Goal: Task Accomplishment & Management: Use online tool/utility

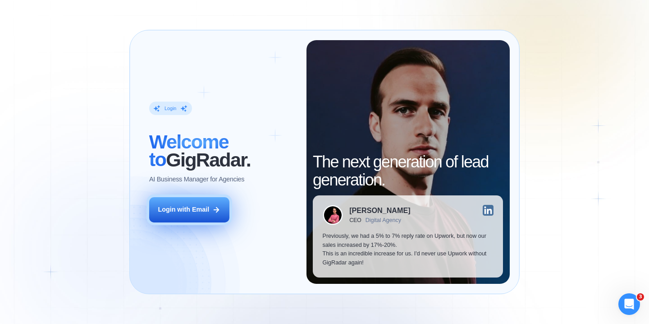
click at [202, 209] on div "Login with Email" at bounding box center [183, 209] width 51 height 9
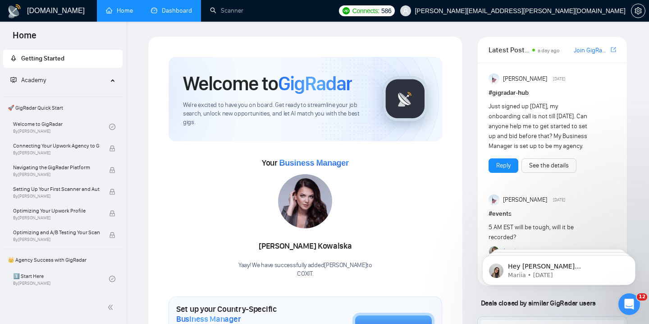
click at [170, 10] on link "Dashboard" at bounding box center [171, 11] width 41 height 8
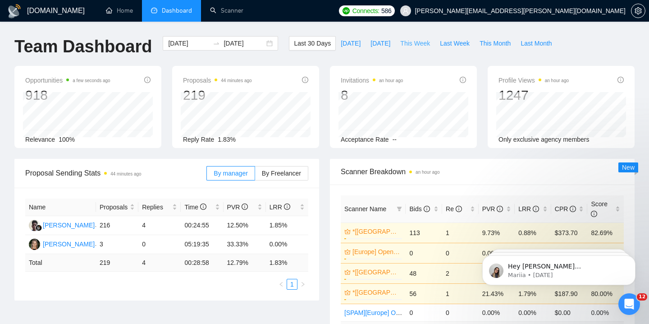
click at [421, 42] on span "This Week" at bounding box center [415, 43] width 30 height 10
type input "2025-08-25"
type input "2025-08-31"
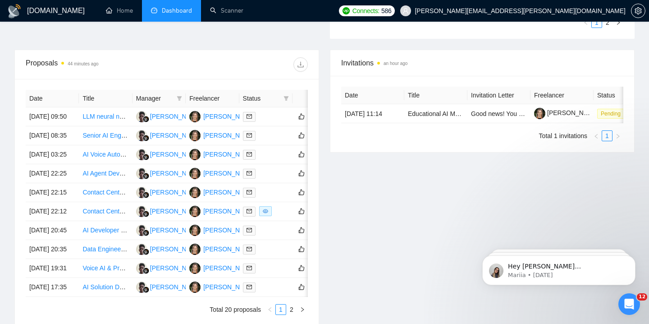
scroll to position [322, 0]
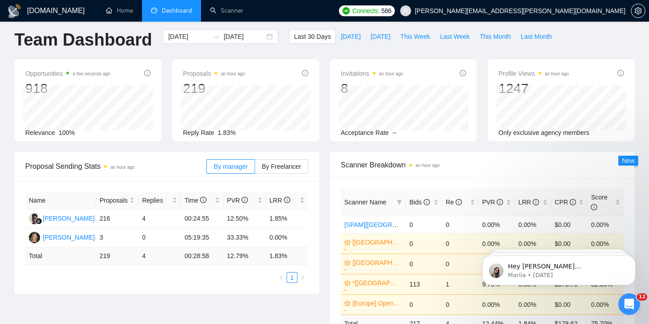
scroll to position [1, 0]
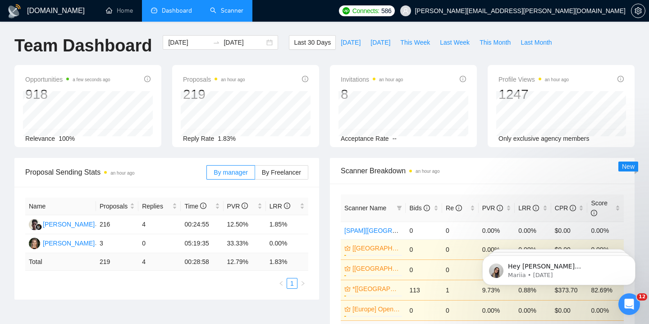
click at [232, 14] on link "Scanner" at bounding box center [226, 11] width 33 height 8
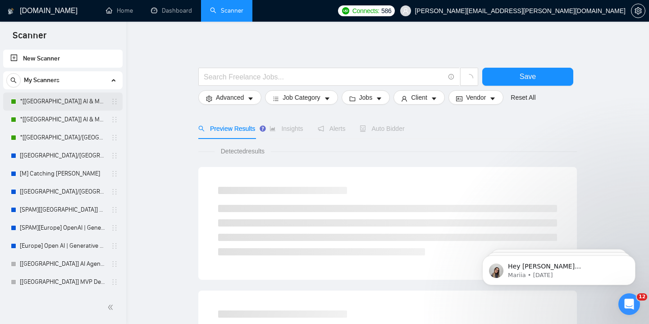
click at [69, 101] on link "*[[GEOGRAPHIC_DATA]] AI & Machine Learning Software" at bounding box center [63, 101] width 86 height 18
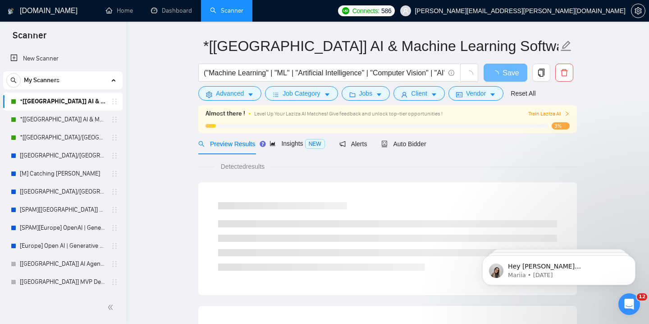
scroll to position [37, 0]
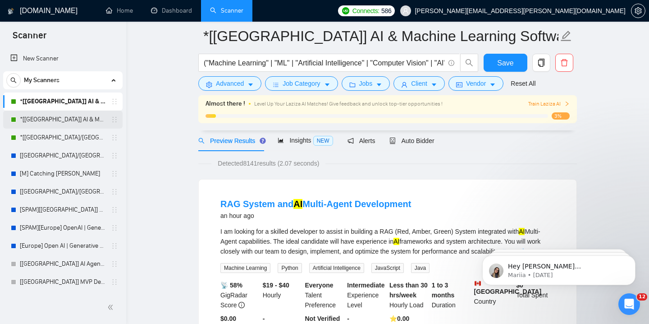
click at [79, 119] on link "*[[GEOGRAPHIC_DATA]] AI & Machine Learning Software" at bounding box center [63, 119] width 86 height 18
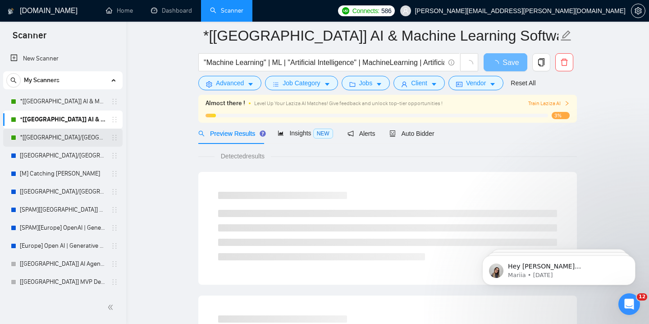
scroll to position [33, 0]
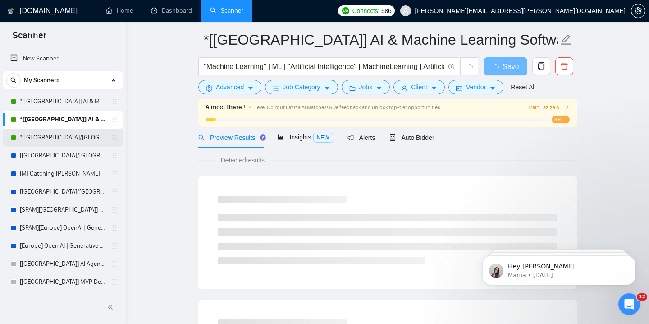
click at [79, 138] on link "*[[GEOGRAPHIC_DATA]/[GEOGRAPHIC_DATA]] AI Agent Development" at bounding box center [63, 138] width 86 height 18
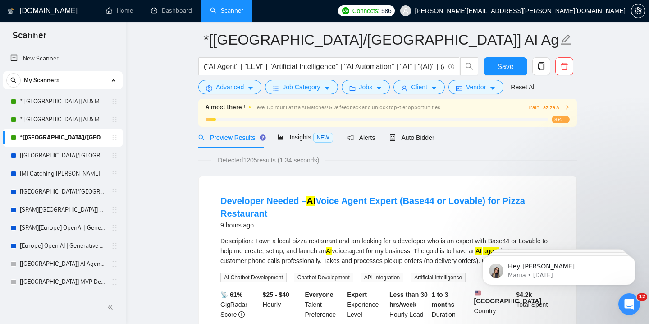
scroll to position [56, 0]
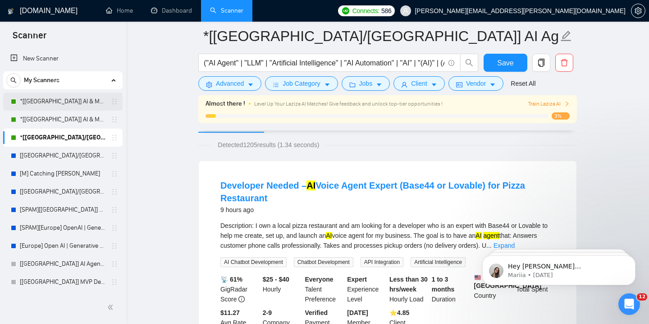
click at [82, 103] on link "*[[GEOGRAPHIC_DATA]] AI & Machine Learning Software" at bounding box center [63, 101] width 86 height 18
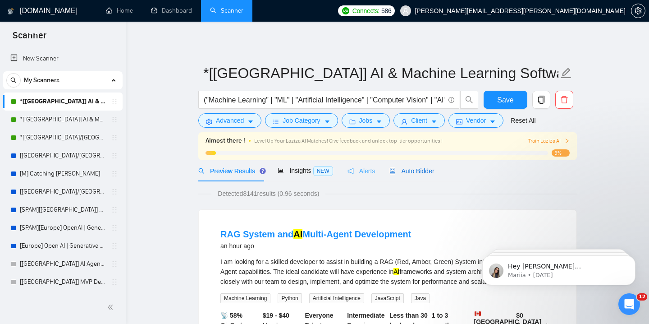
click at [406, 173] on span "Auto Bidder" at bounding box center [412, 170] width 45 height 7
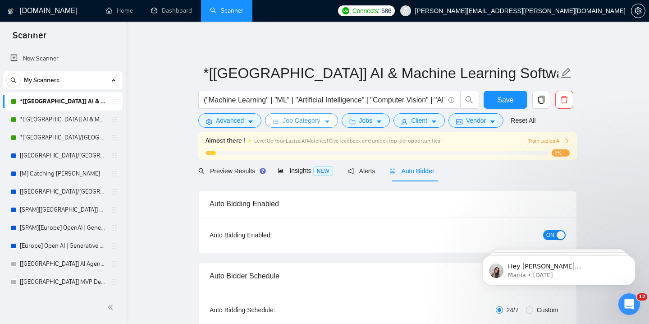
click at [288, 115] on span "Job Category" at bounding box center [301, 120] width 37 height 10
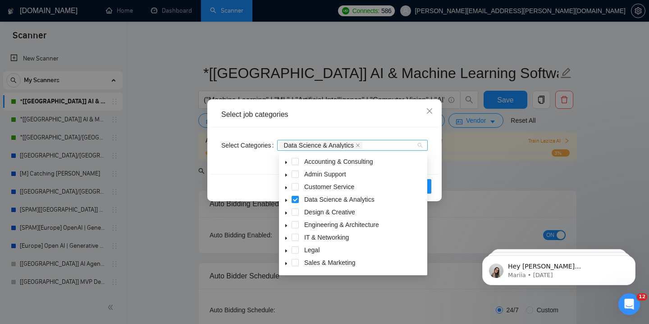
click at [312, 144] on span "Data Science & Analytics" at bounding box center [319, 145] width 70 height 6
click at [285, 203] on span at bounding box center [286, 199] width 11 height 11
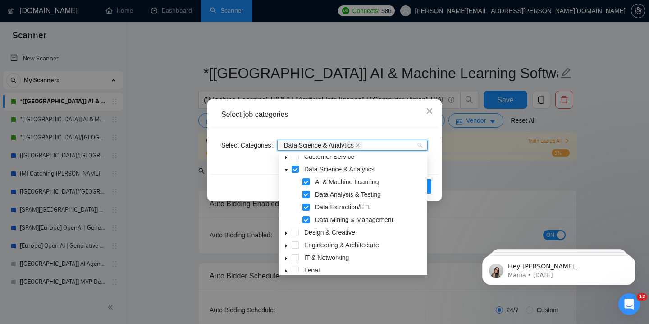
scroll to position [33, 0]
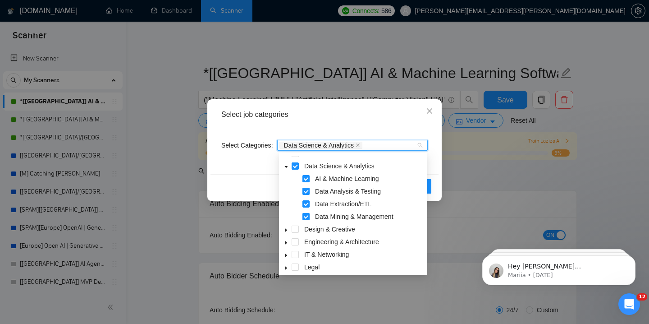
click at [189, 105] on div "Select job categories Select Categories Data Science & Analytics Reset OK" at bounding box center [324, 162] width 649 height 324
